Goal: Task Accomplishment & Management: Complete application form

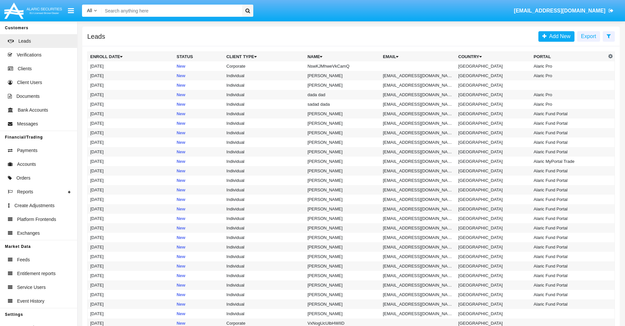
click at [608, 36] on icon at bounding box center [608, 35] width 4 height 5
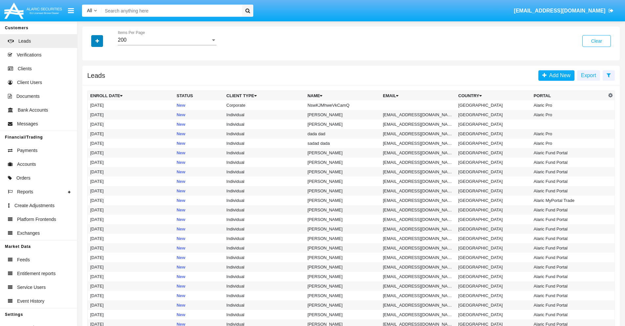
click at [97, 41] on icon "button" at bounding box center [97, 41] width 4 height 5
click at [102, 73] on span "Name" at bounding box center [102, 74] width 14 height 8
click at [90, 76] on input "Name" at bounding box center [90, 76] width 0 height 0
checkbox input "true"
click at [97, 41] on icon "button" at bounding box center [97, 41] width 4 height 5
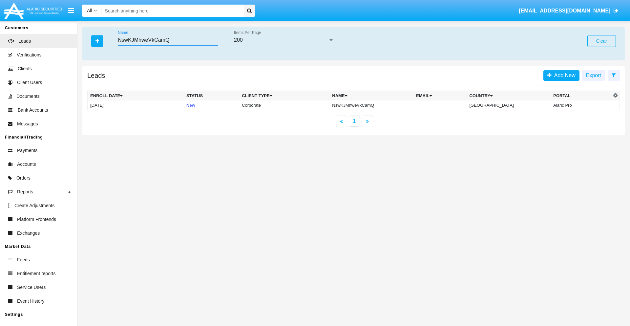
type input "NswKJMhweVkCamQ"
click at [377, 105] on td "NswKJMhweVkCamQ" at bounding box center [371, 105] width 84 height 10
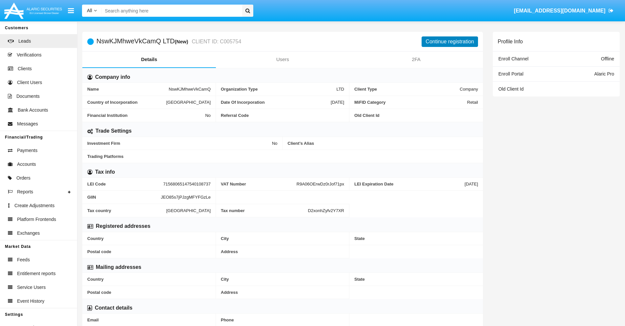
click at [450, 41] on button "Continue registration" at bounding box center [449, 41] width 56 height 10
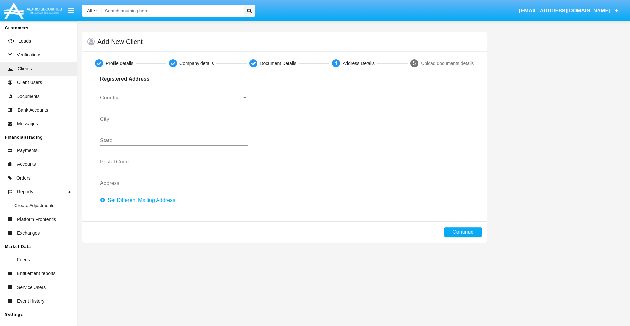
click at [139, 200] on button "Set Different Mailing Address" at bounding box center [139, 200] width 79 height 10
click at [174, 98] on input "Country" at bounding box center [174, 98] width 148 height 6
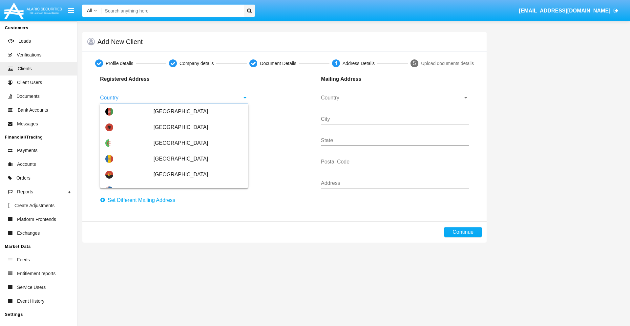
scroll to position [388, 0]
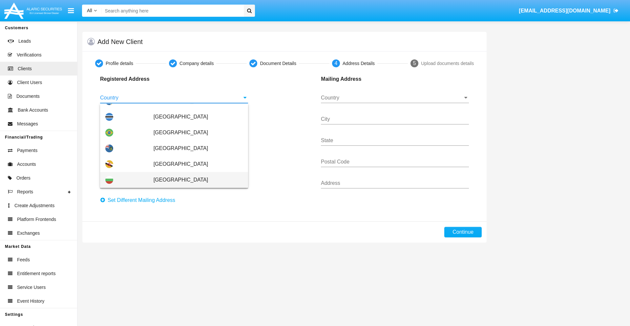
click at [194, 180] on span "Bulgaria" at bounding box center [197, 180] width 89 height 16
type input "Bulgaria"
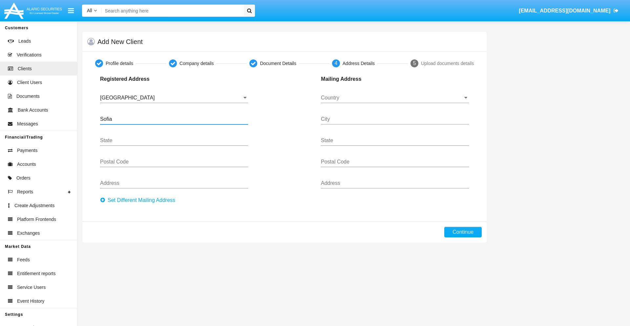
type input "Sofia"
type input "1000"
type input "Vasil Levski"
click at [394, 98] on input "Country" at bounding box center [395, 98] width 148 height 6
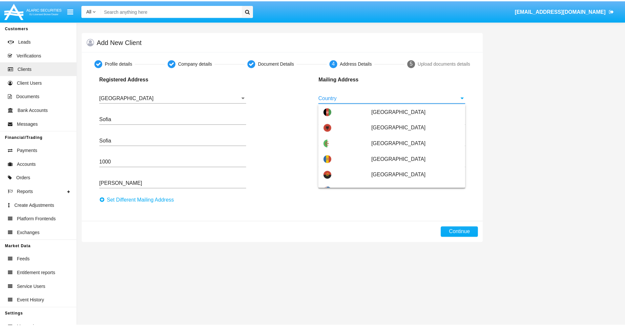
scroll to position [42, 0]
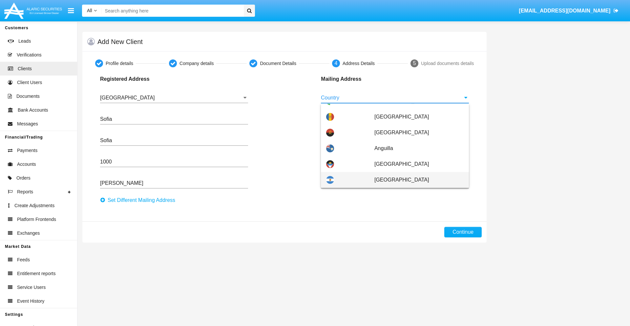
click at [415, 180] on span "Argentina" at bounding box center [418, 180] width 89 height 16
type input "Argentina"
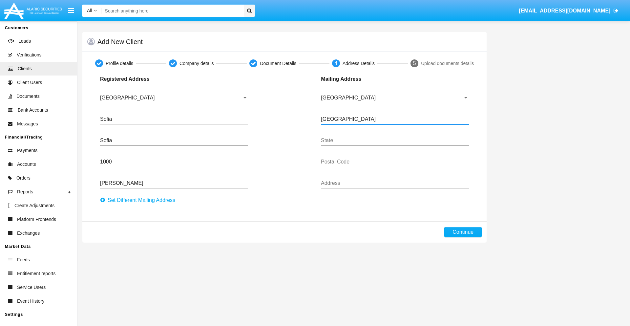
type input "Buenos Aires"
type input "7777"
type input "Test Mail Address"
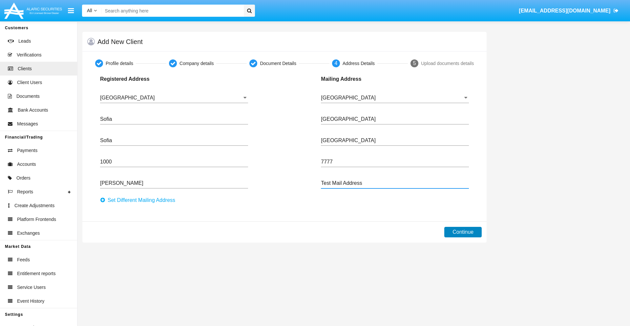
click at [463, 232] on button "Continue" at bounding box center [462, 232] width 37 height 10
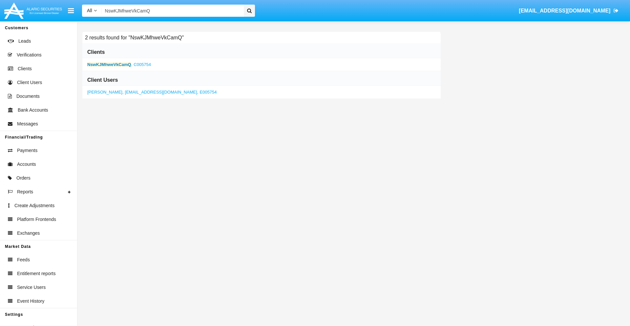
type input "NswKJMhweVkCamQ"
click at [109, 64] on b "NswKJMhweVkCamQ" at bounding box center [109, 64] width 44 height 5
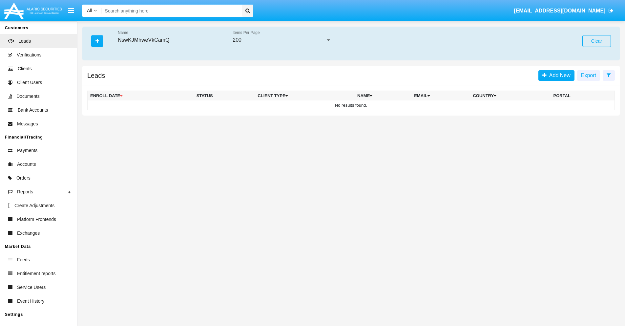
click at [596, 41] on button "Clear" at bounding box center [596, 41] width 29 height 12
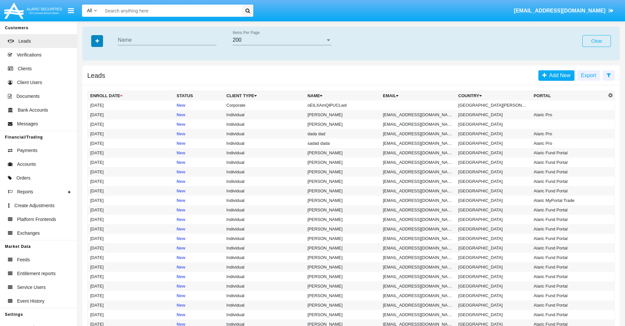
click at [97, 41] on icon "button" at bounding box center [97, 41] width 4 height 5
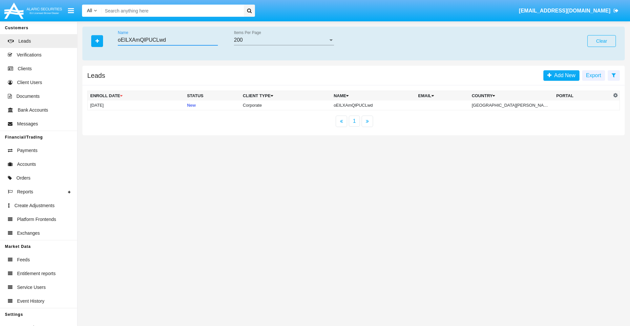
type input "oEILXAmQlPUCLwd"
click at [374, 105] on td "oEILXAmQlPUCLwd" at bounding box center [373, 105] width 84 height 10
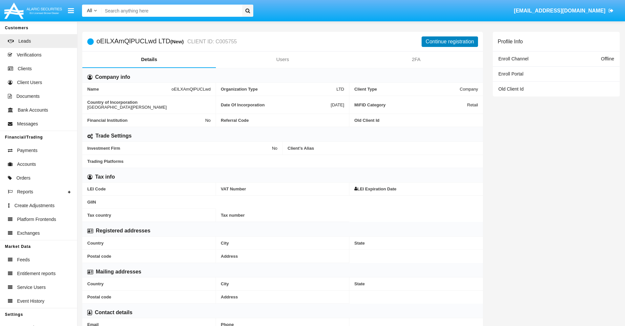
click at [450, 41] on button "Continue registration" at bounding box center [449, 41] width 56 height 10
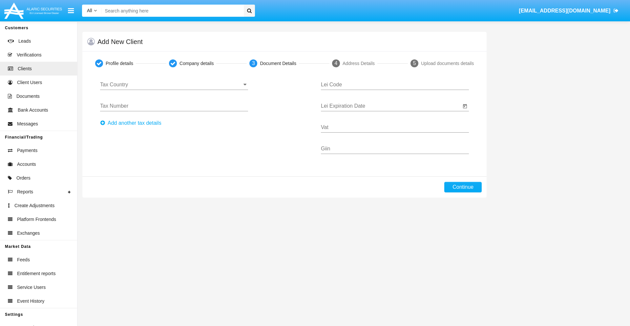
click at [174, 85] on input "Tax Country" at bounding box center [174, 85] width 148 height 6
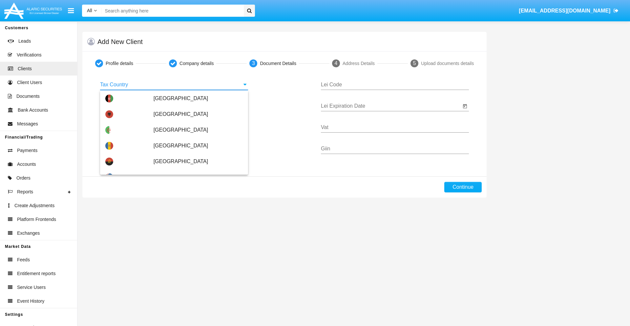
scroll to position [388, 0]
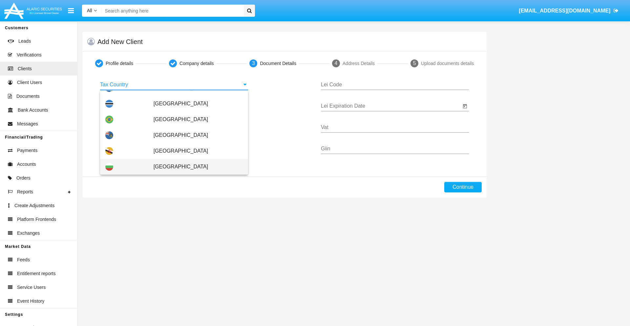
click at [194, 167] on span "Bulgaria" at bounding box center [197, 167] width 89 height 16
type input "Bulgaria"
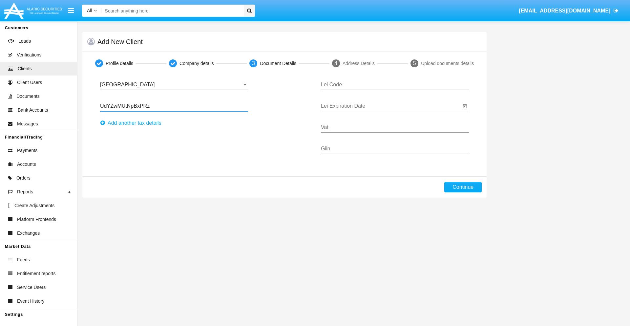
type input "UdYZwMUtNpBxPRz"
click at [132, 123] on button "Аdd another tax details" at bounding box center [132, 123] width 65 height 10
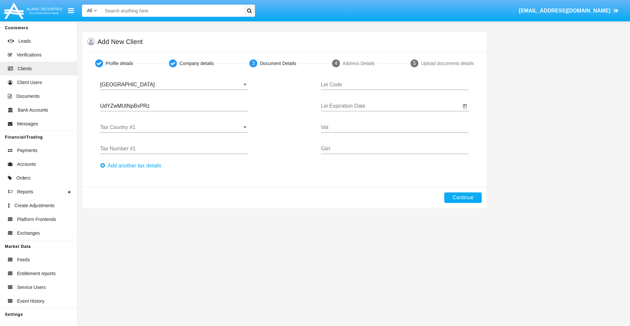
click at [174, 127] on input "Tax Country #1" at bounding box center [174, 127] width 148 height 6
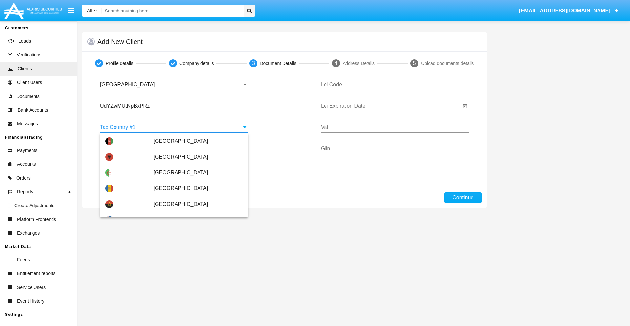
scroll to position [1458, 0]
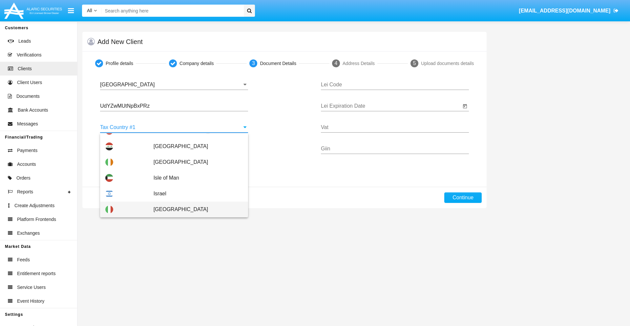
click at [194, 209] on span "Italy" at bounding box center [197, 209] width 89 height 16
type input "Italy"
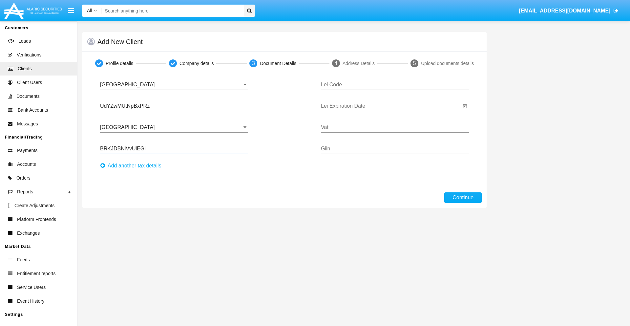
type input "BRKJDBNlVvUlEGi"
click at [132, 166] on button "Аdd another tax details" at bounding box center [132, 165] width 65 height 10
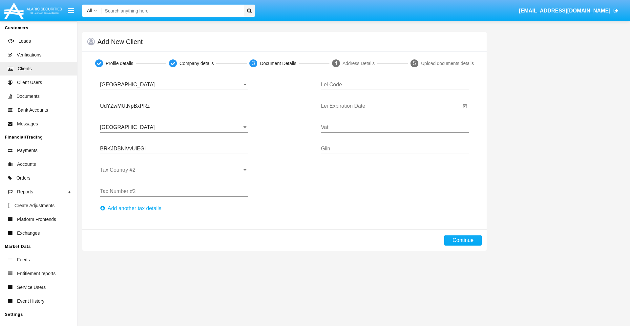
click at [174, 170] on input "Tax Country #2" at bounding box center [174, 170] width 148 height 6
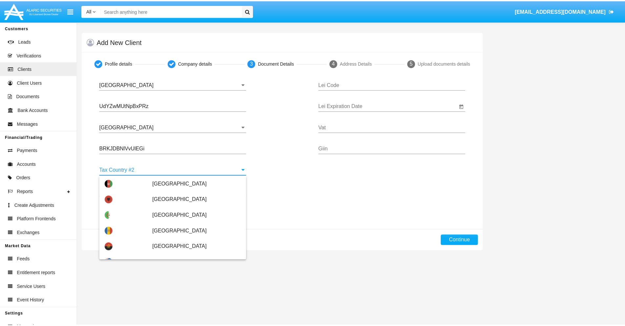
scroll to position [2922, 0]
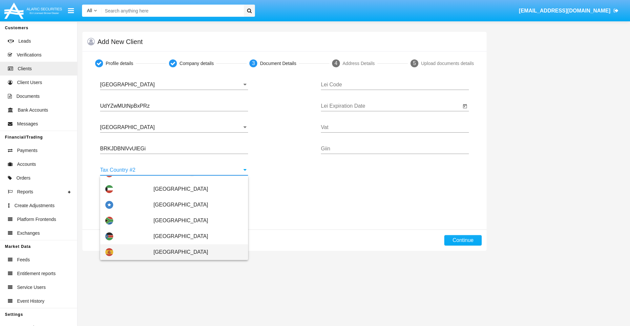
click at [194, 252] on span "Spain" at bounding box center [197, 252] width 89 height 16
type input "Spain"
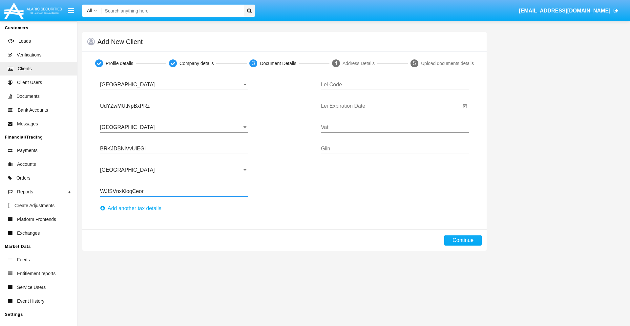
type input "WJfSVnxKloqCeor"
type input "WYJMIVXCFVYGHJYUDZYE"
click at [391, 106] on input "Lei Expiration Date" at bounding box center [391, 106] width 140 height 6
click at [340, 125] on span "SEP 2025" at bounding box center [335, 125] width 14 height 5
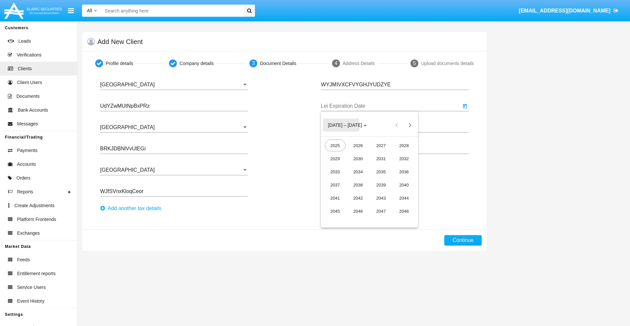
click at [404, 185] on div "2040" at bounding box center [403, 185] width 21 height 12
click at [358, 171] on div "JUN" at bounding box center [358, 172] width 21 height 12
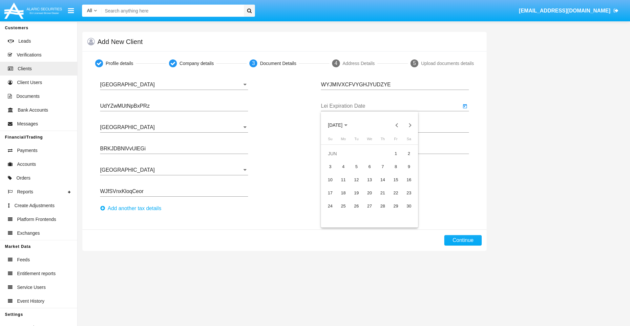
click at [395, 179] on div "15" at bounding box center [396, 180] width 12 height 12
type input "06/15/40"
type input "tttXCVNAJmAZzqT"
type input "WTWYiHswIwrSjsK"
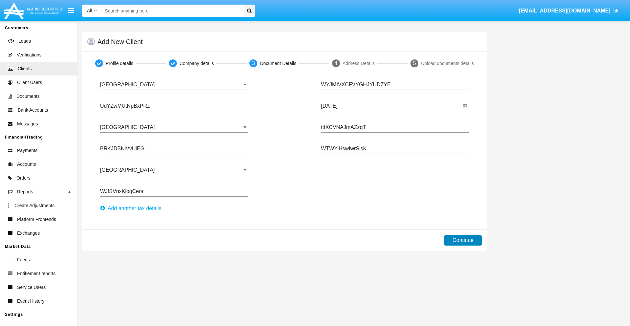
click at [463, 240] on button "Continue" at bounding box center [462, 240] width 37 height 10
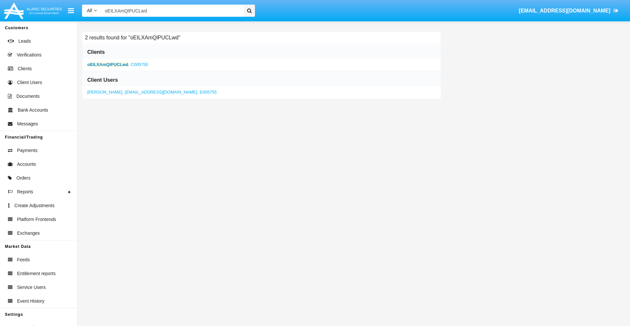
type input "oEILXAmQlPUCLwd"
click at [108, 64] on b "oEILXAmQlPUCLwd" at bounding box center [107, 64] width 41 height 5
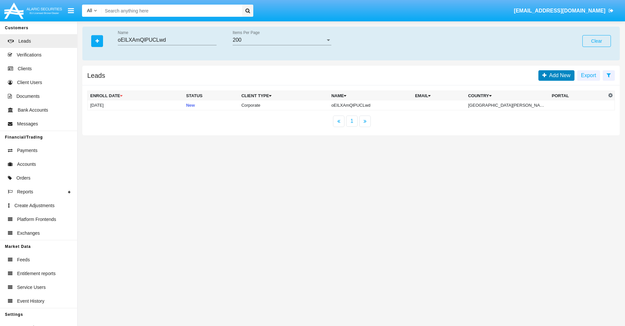
click at [558, 75] on span "Add New" at bounding box center [558, 75] width 24 height 6
